Goal: Navigation & Orientation: Find specific page/section

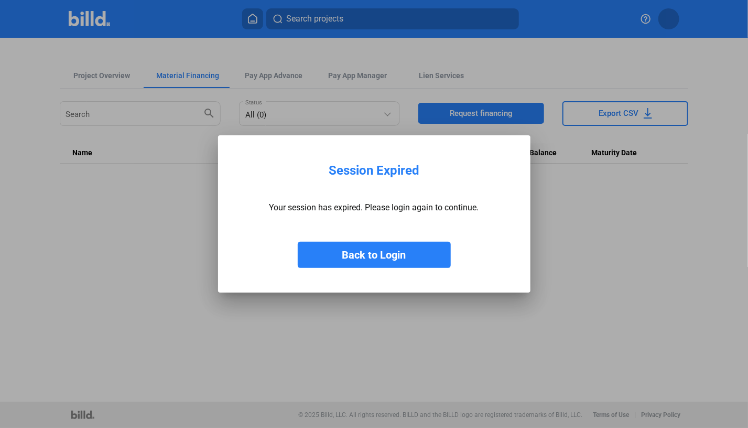
click at [369, 257] on button "Back to Login" at bounding box center [374, 255] width 153 height 26
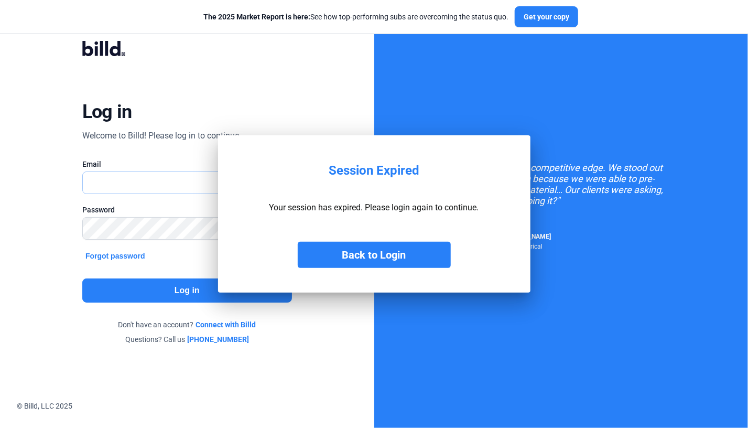
type input "[PERSON_NAME][EMAIL_ADDRESS][DOMAIN_NAME]"
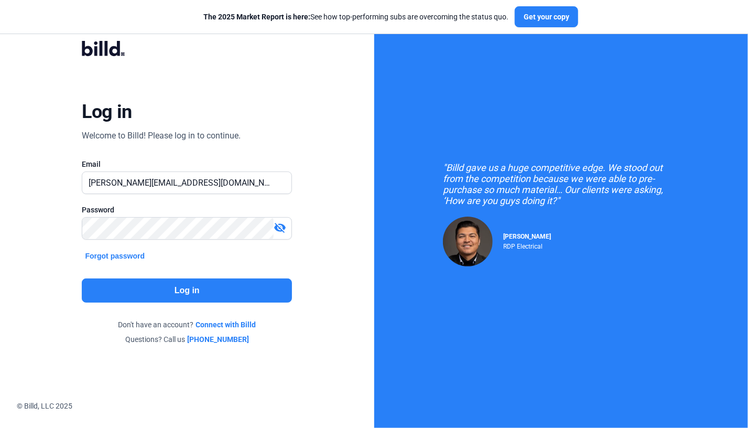
click at [175, 293] on button "Log in" at bounding box center [187, 291] width 210 height 24
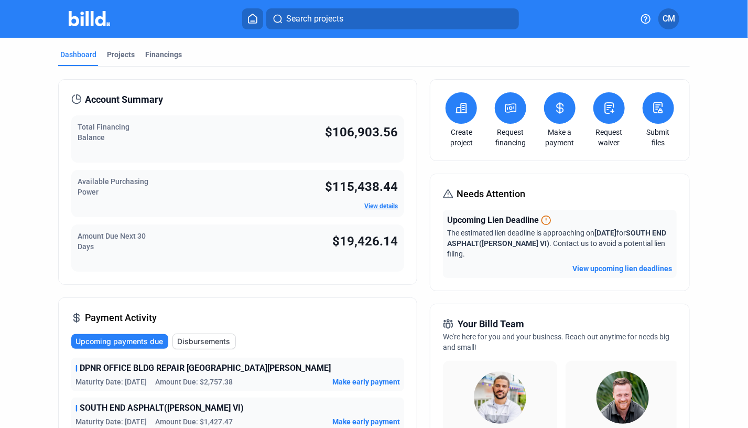
click at [210, 288] on div "Account Summary Total Financing Balance $106,903.56 Available Purchasing Power …" at bounding box center [237, 417] width 359 height 677
click at [211, 286] on div "Account Summary Total Financing Balance $106,903.56 Available Purchasing Power …" at bounding box center [237, 417] width 359 height 677
click at [671, 16] on span "CM" at bounding box center [669, 19] width 13 height 13
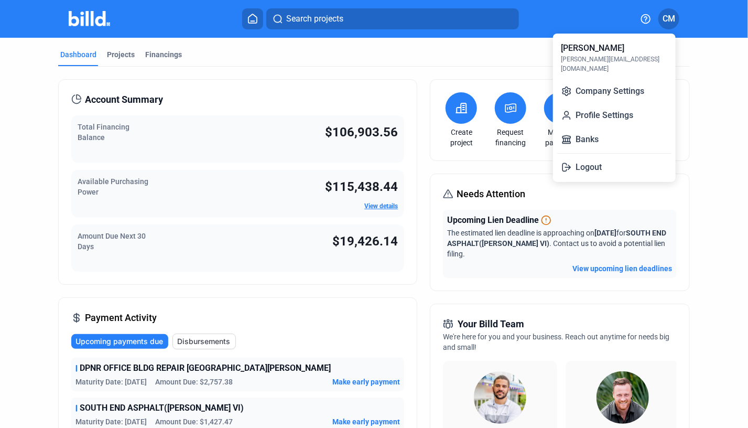
click at [669, 18] on div at bounding box center [374, 214] width 748 height 428
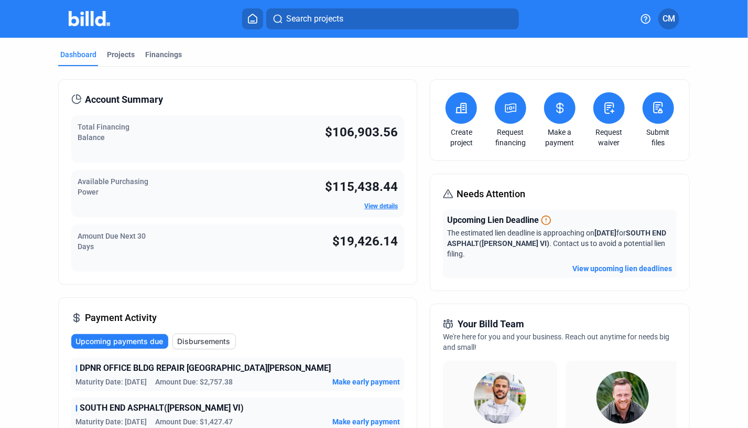
click at [91, 18] on img at bounding box center [89, 18] width 41 height 15
click at [250, 18] on icon at bounding box center [253, 19] width 10 height 10
click at [254, 16] on icon at bounding box center [253, 19] width 10 height 10
click at [673, 35] on mat-toolbar "Search projects CM" at bounding box center [374, 19] width 748 height 38
click at [672, 17] on span "CM" at bounding box center [669, 19] width 13 height 13
